Goal: Task Accomplishment & Management: Manage account settings

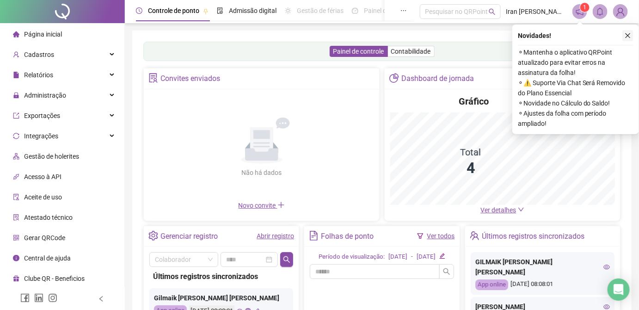
click at [630, 38] on icon "close" at bounding box center [628, 35] width 6 height 6
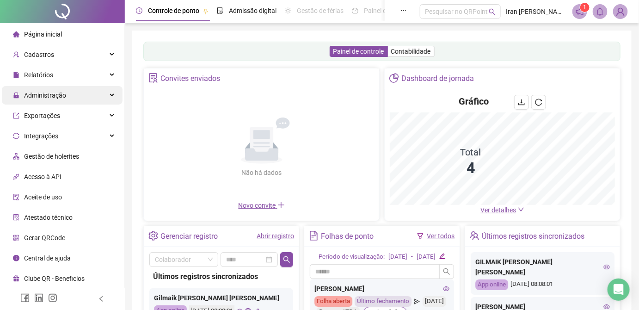
click at [51, 97] on span "Administração" at bounding box center [45, 95] width 42 height 7
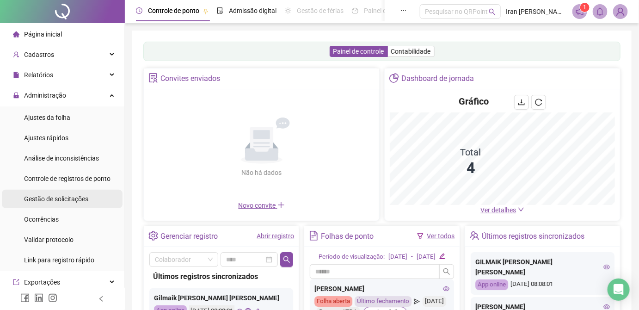
click at [65, 198] on span "Gestão de solicitações" at bounding box center [56, 198] width 64 height 7
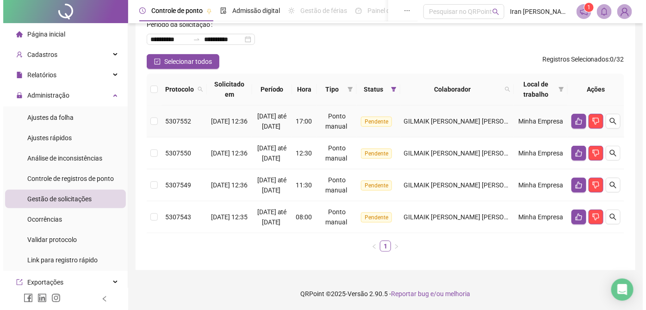
scroll to position [84, 0]
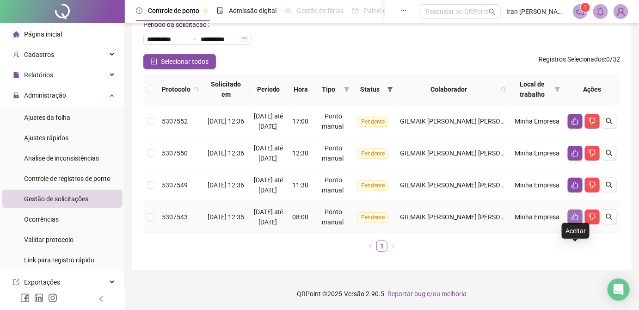
click at [575, 221] on icon "like" at bounding box center [575, 216] width 7 height 7
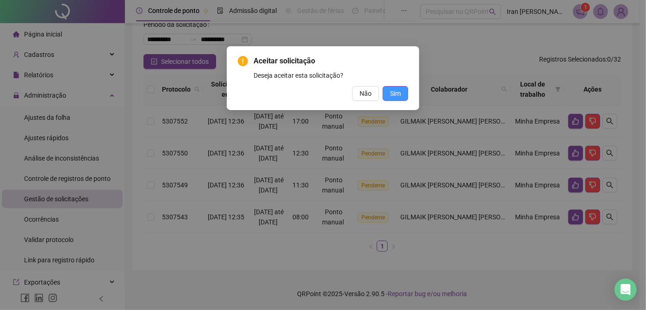
click at [392, 95] on span "Sim" at bounding box center [395, 93] width 11 height 10
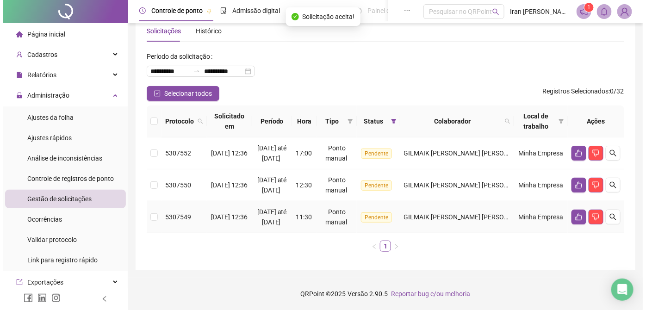
scroll to position [51, 0]
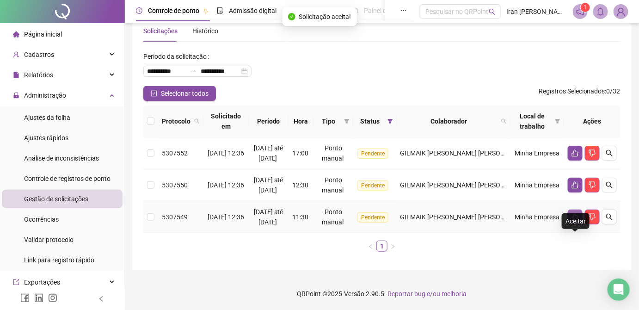
click at [574, 216] on button "button" at bounding box center [575, 217] width 15 height 15
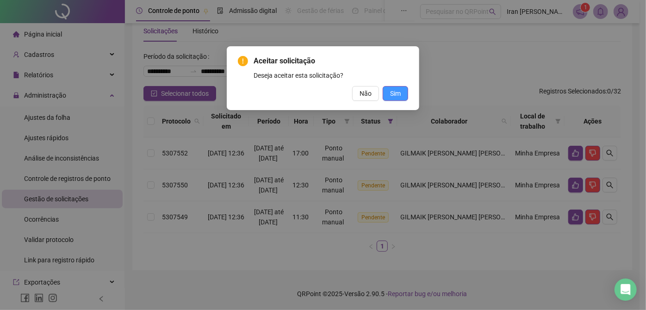
click at [400, 93] on span "Sim" at bounding box center [395, 93] width 11 height 10
click at [392, 89] on span "Sim" at bounding box center [395, 93] width 11 height 10
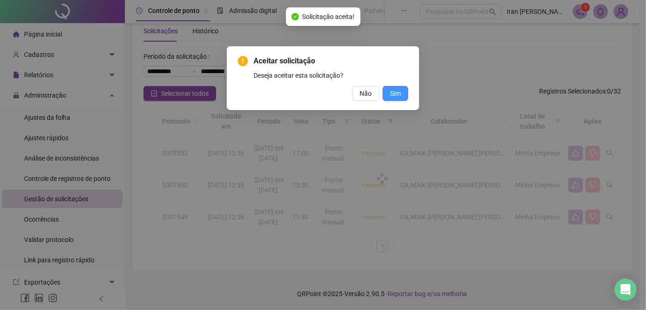
scroll to position [0, 0]
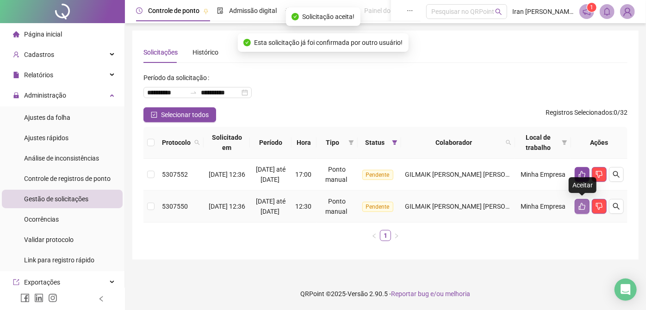
click at [577, 209] on button "button" at bounding box center [582, 206] width 15 height 15
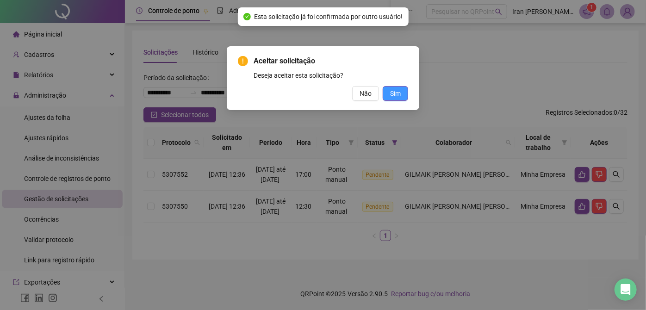
click at [402, 92] on button "Sim" at bounding box center [395, 93] width 25 height 15
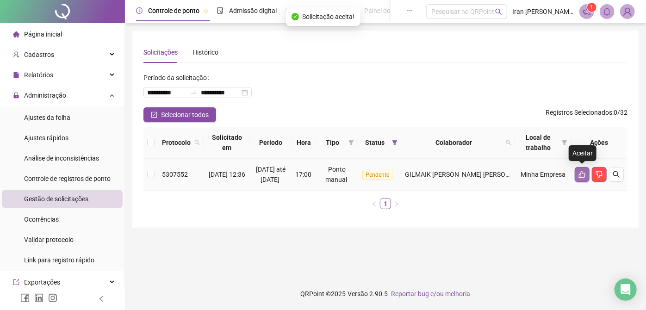
click at [584, 173] on icon "like" at bounding box center [581, 174] width 7 height 7
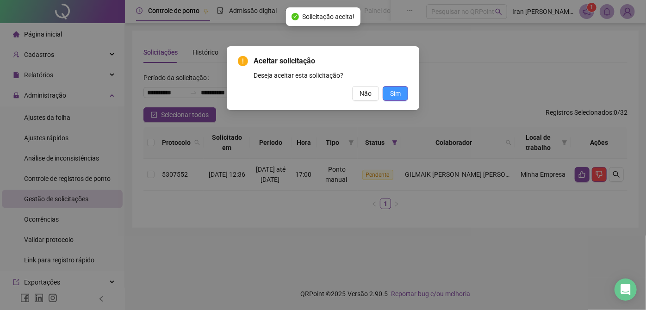
click at [387, 93] on button "Sim" at bounding box center [395, 93] width 25 height 15
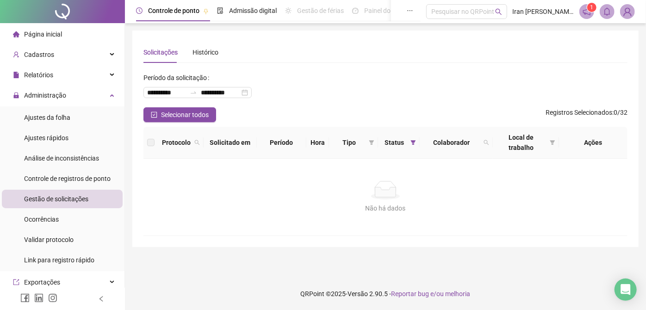
click at [627, 14] on img at bounding box center [627, 12] width 14 height 14
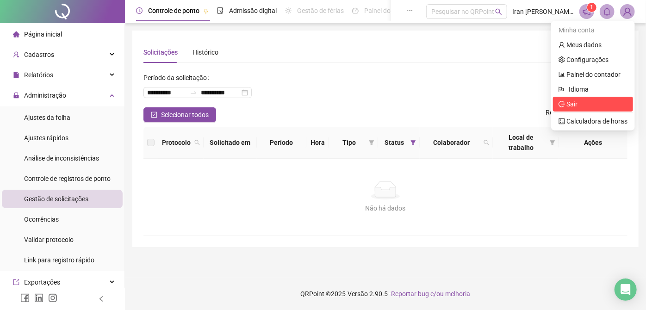
click at [570, 102] on span "Sair" at bounding box center [571, 103] width 11 height 7
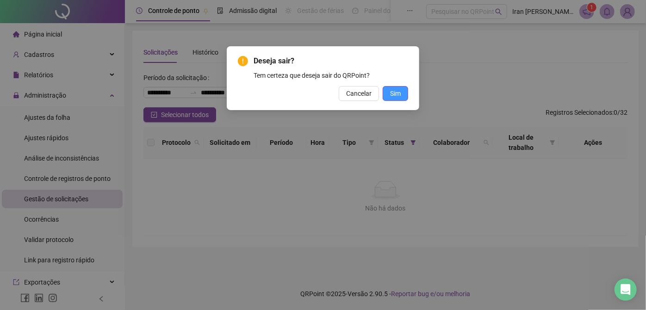
click at [395, 94] on span "Sim" at bounding box center [395, 93] width 11 height 10
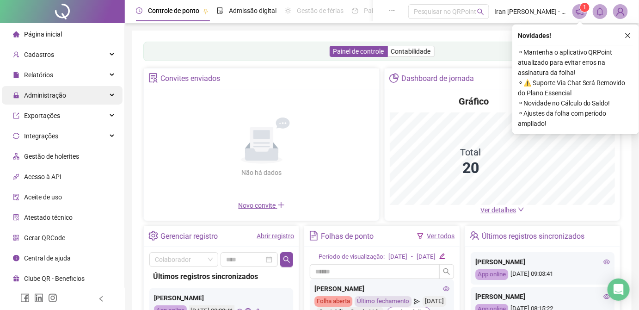
click at [72, 97] on div "Administração" at bounding box center [62, 95] width 121 height 19
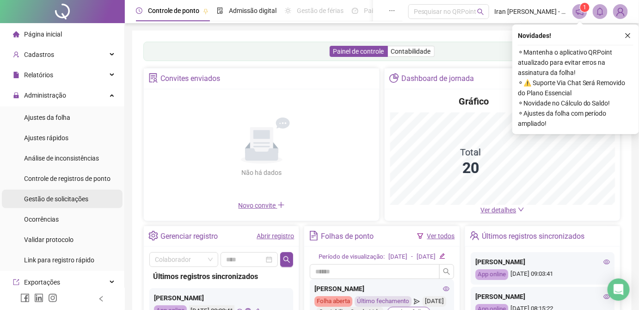
click at [62, 199] on span "Gestão de solicitações" at bounding box center [56, 198] width 64 height 7
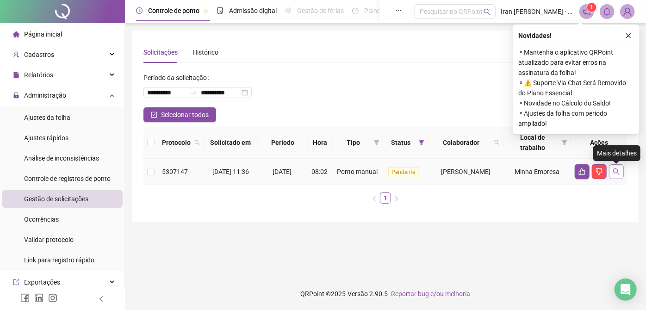
click at [616, 175] on icon "search" at bounding box center [616, 171] width 7 height 7
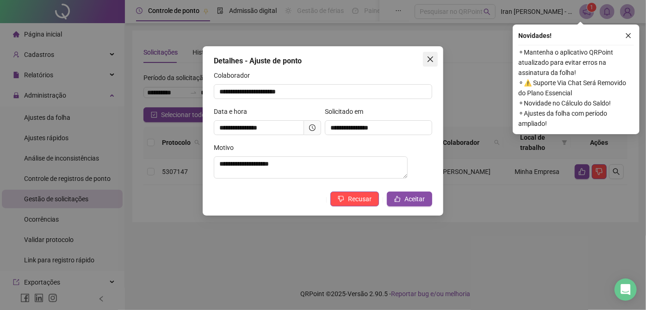
click at [434, 57] on span "Close" at bounding box center [430, 59] width 15 height 7
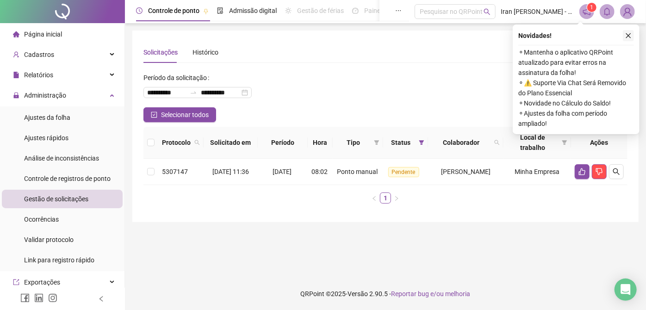
click at [625, 40] on button "button" at bounding box center [628, 35] width 11 height 11
